Goal: Check status: Check status

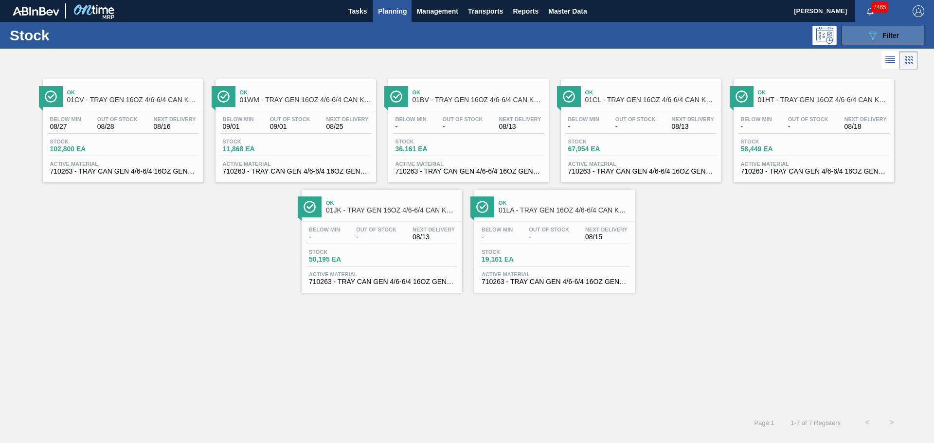
click at [882, 35] on div "089F7B8B-B2A5-4AFE-B5C0-19BA573D28AC Filter" at bounding box center [883, 36] width 32 height 12
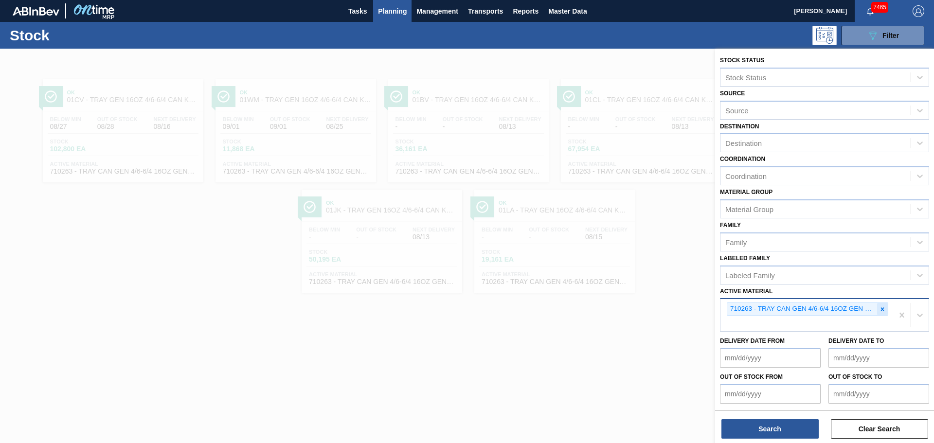
click at [877, 307] on div at bounding box center [882, 309] width 11 height 12
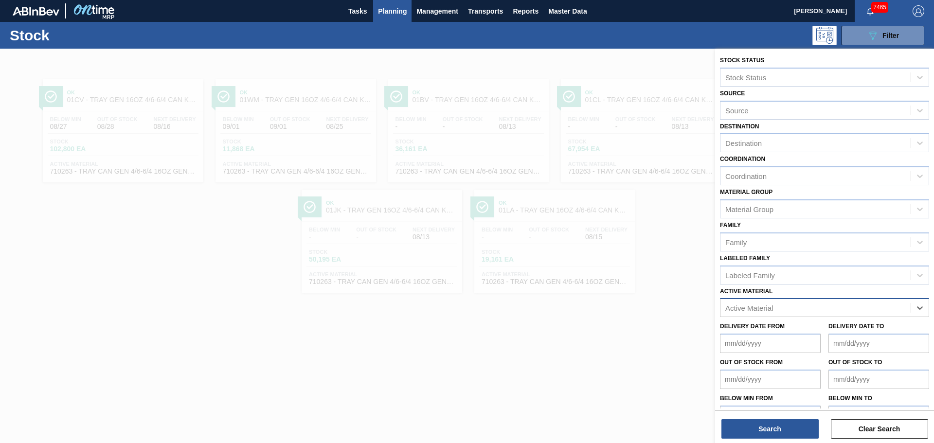
click at [467, 45] on div "Stock 089F7B8B-B2A5-4AFE-B5C0-19BA573D28AC Filter" at bounding box center [467, 35] width 934 height 27
click at [403, 17] on button "Planning" at bounding box center [392, 11] width 38 height 22
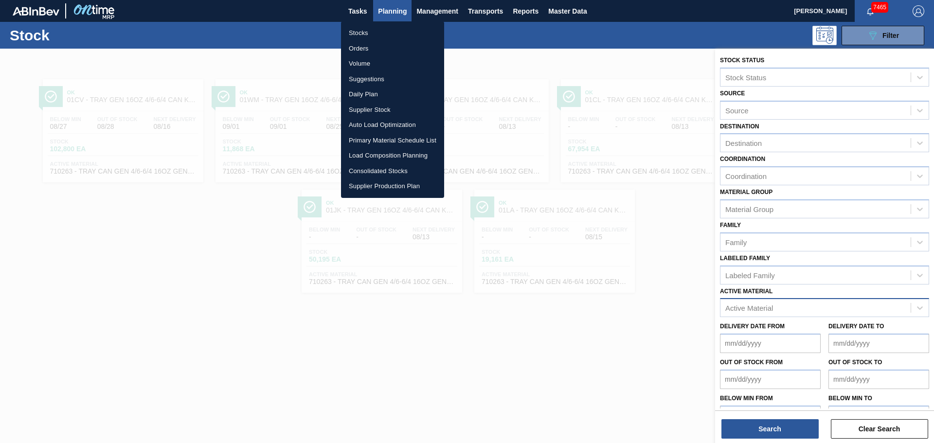
click at [370, 46] on li "Orders" at bounding box center [392, 49] width 103 height 16
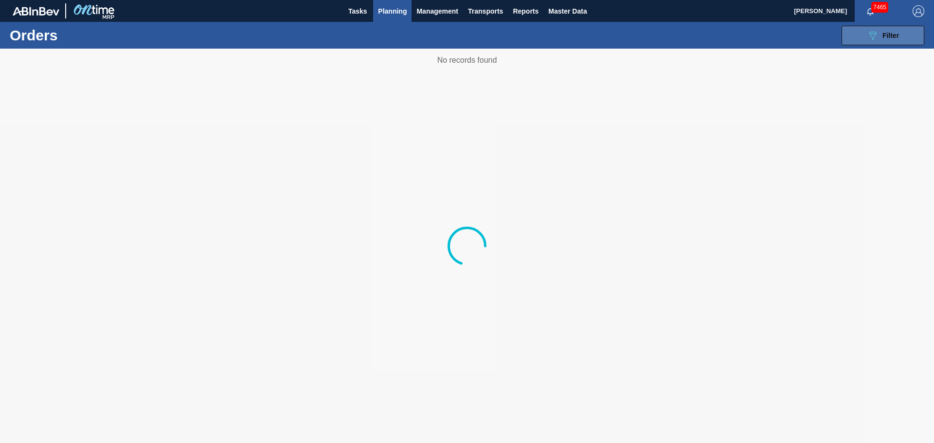
click at [879, 36] on div "089F7B8B-B2A5-4AFE-B5C0-19BA573D28AC Filter" at bounding box center [883, 36] width 32 height 12
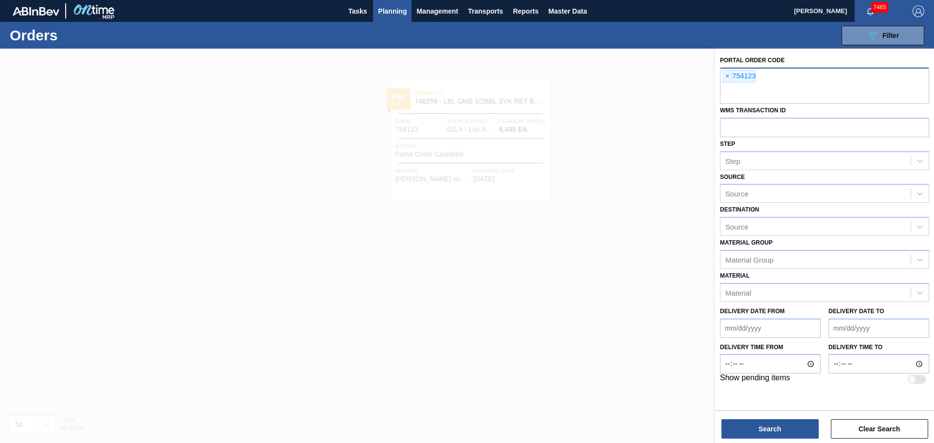
click at [722, 76] on div "× 754123" at bounding box center [824, 86] width 209 height 36
click at [727, 76] on span "×" at bounding box center [727, 77] width 9 height 12
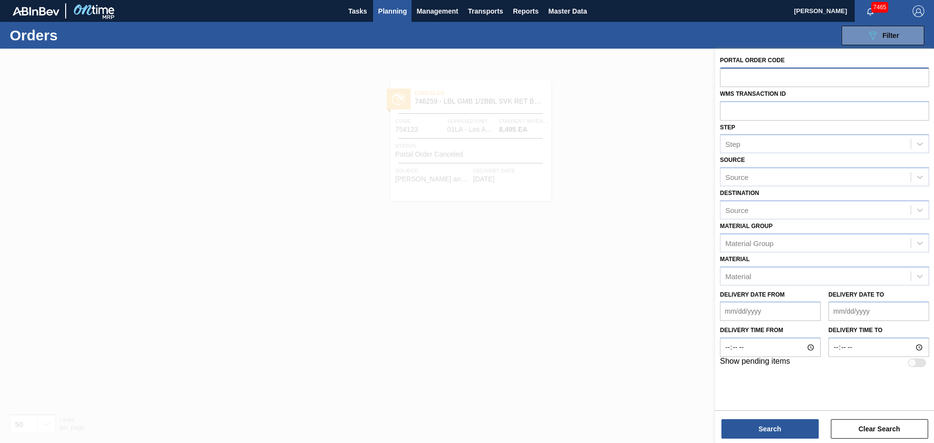
paste input "762654"
type input "762654"
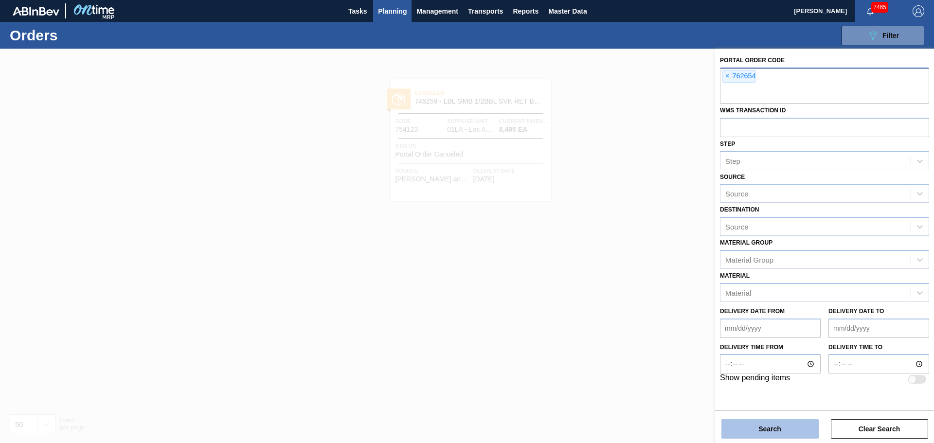
click at [786, 432] on button "Search" at bounding box center [770, 428] width 97 height 19
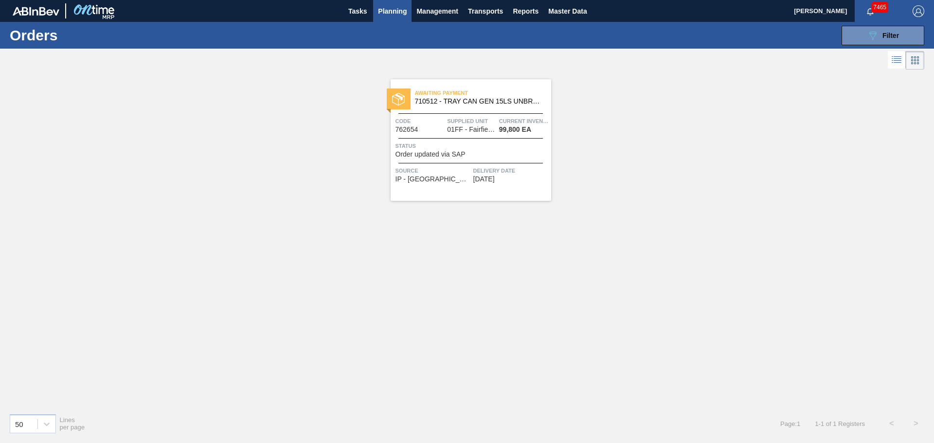
click at [452, 114] on div "Awaiting Payment 710512 - TRAY CAN GEN 15LS UNBRANDED 25OZ GEN COR Code 762654 …" at bounding box center [471, 140] width 161 height 122
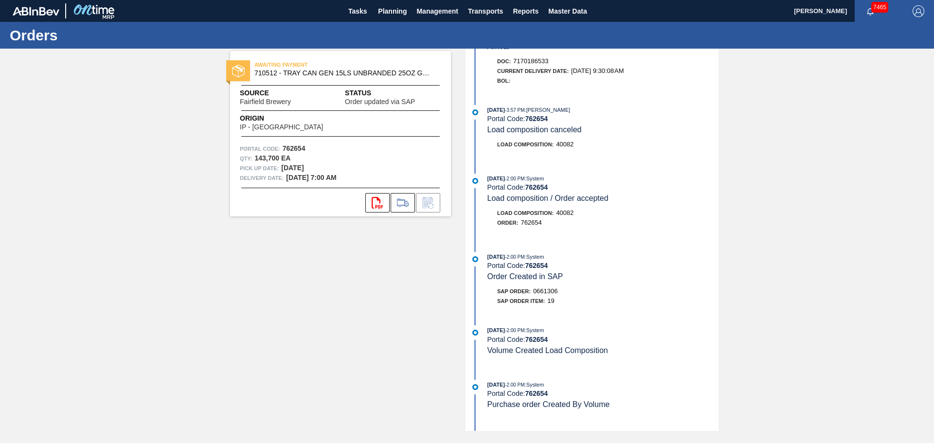
scroll to position [283, 0]
